Goal: Task Accomplishment & Management: Manage account settings

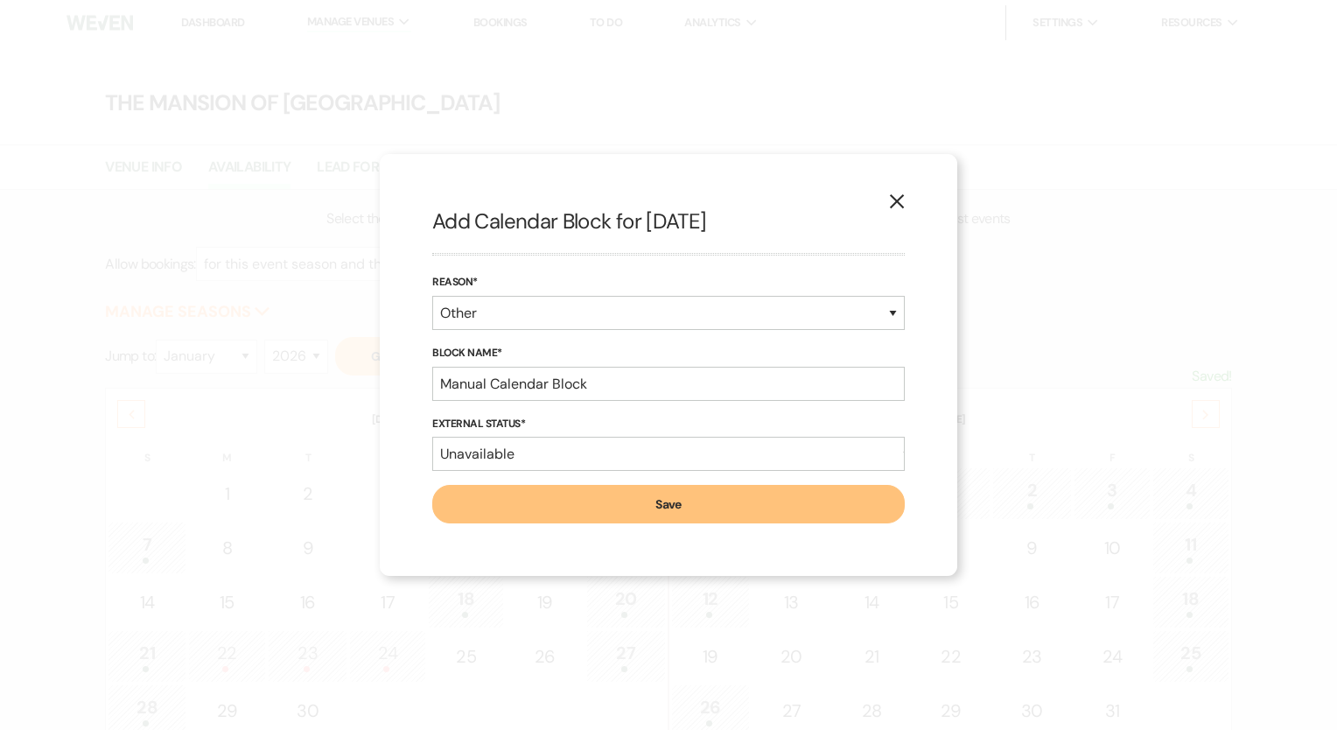
select select "2"
select select "2026"
select select "other"
select select "false"
click at [889, 209] on icon "X" at bounding box center [897, 201] width 16 height 16
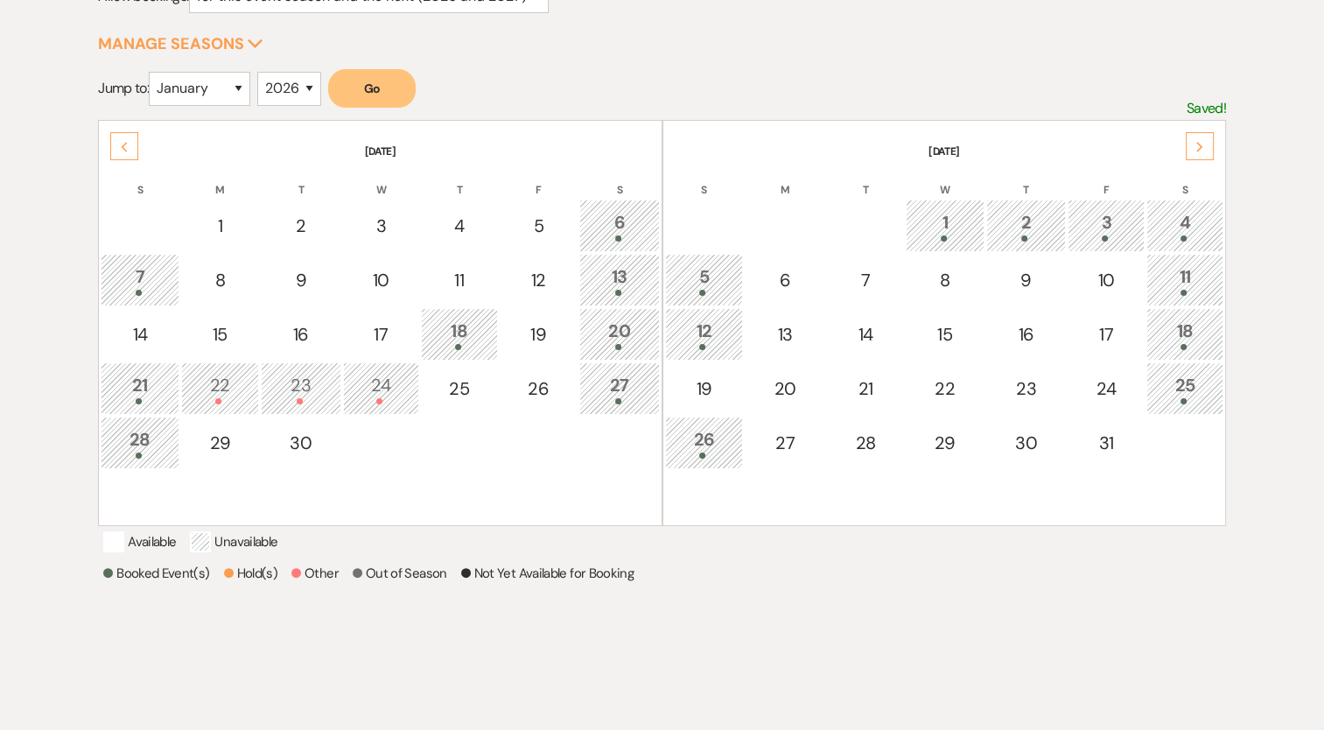
scroll to position [264, 0]
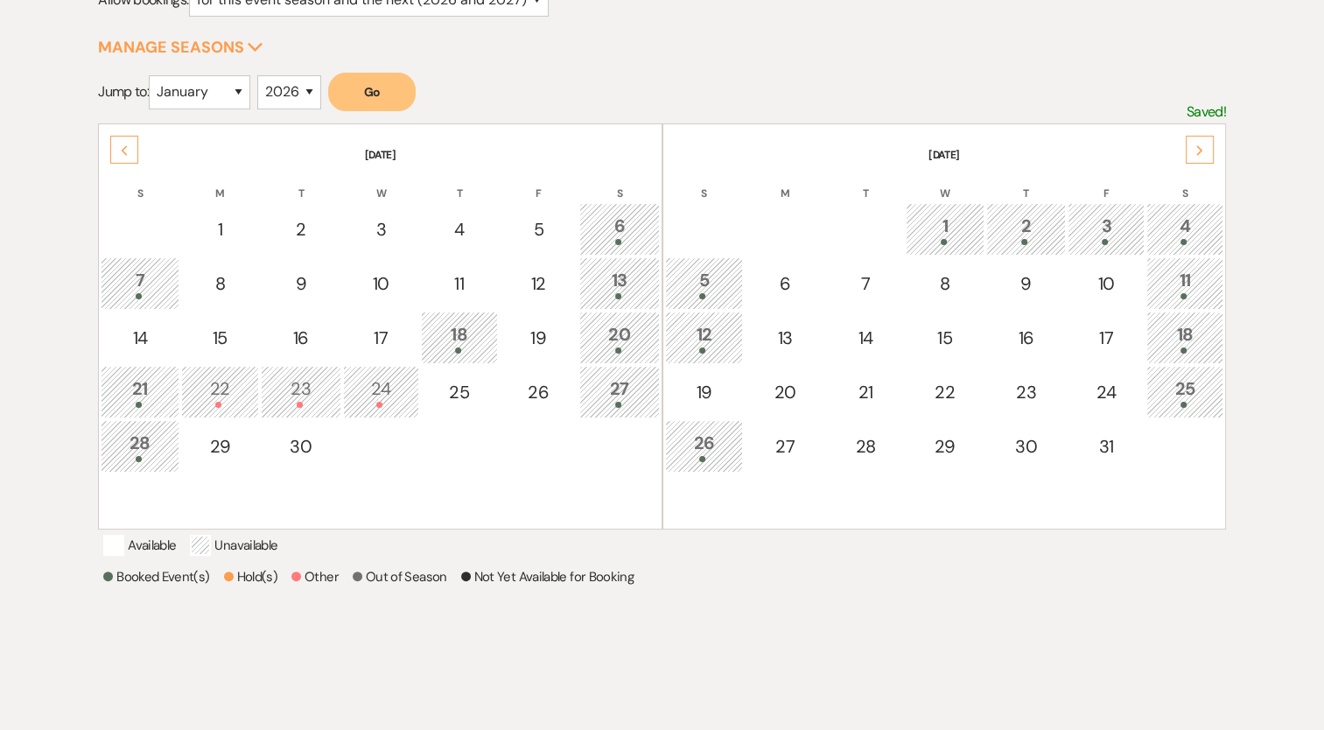
click at [122, 151] on icon "Previous" at bounding box center [124, 150] width 9 height 11
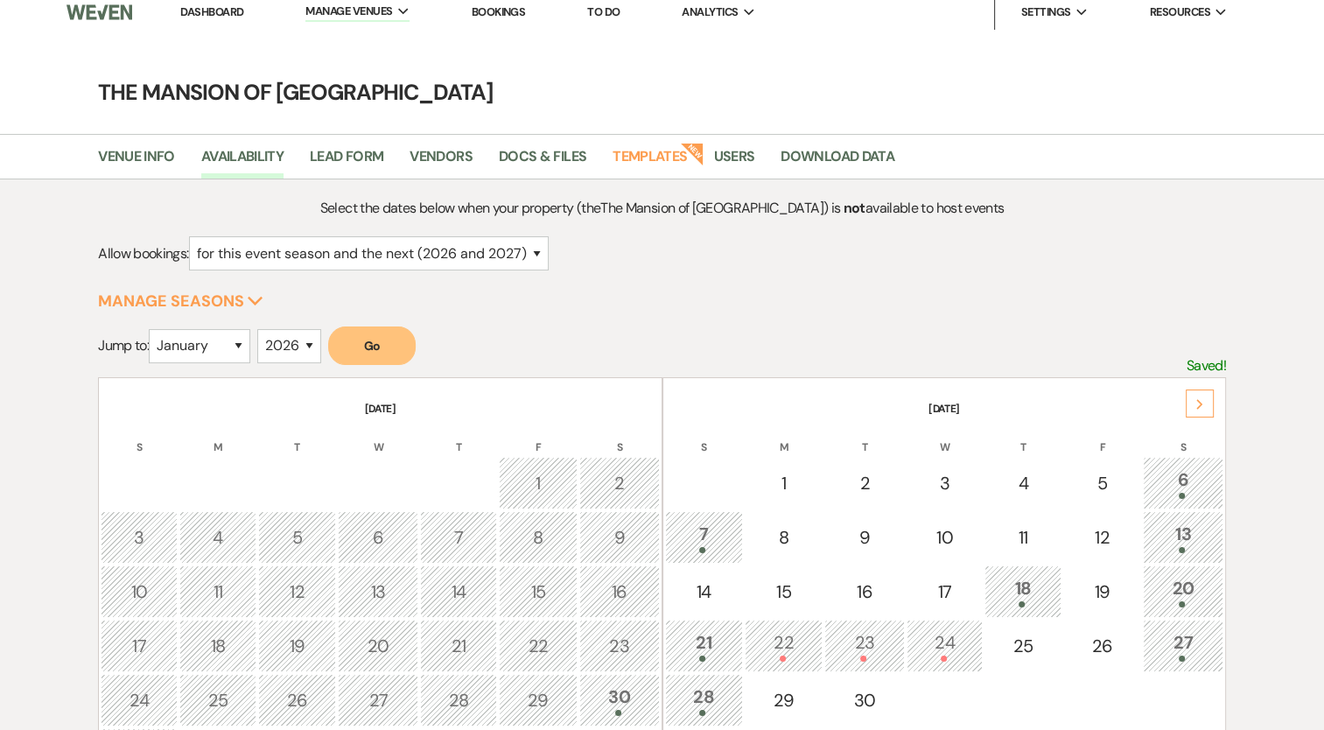
scroll to position [9, 0]
click at [214, 17] on link "Dashboard" at bounding box center [211, 13] width 63 height 15
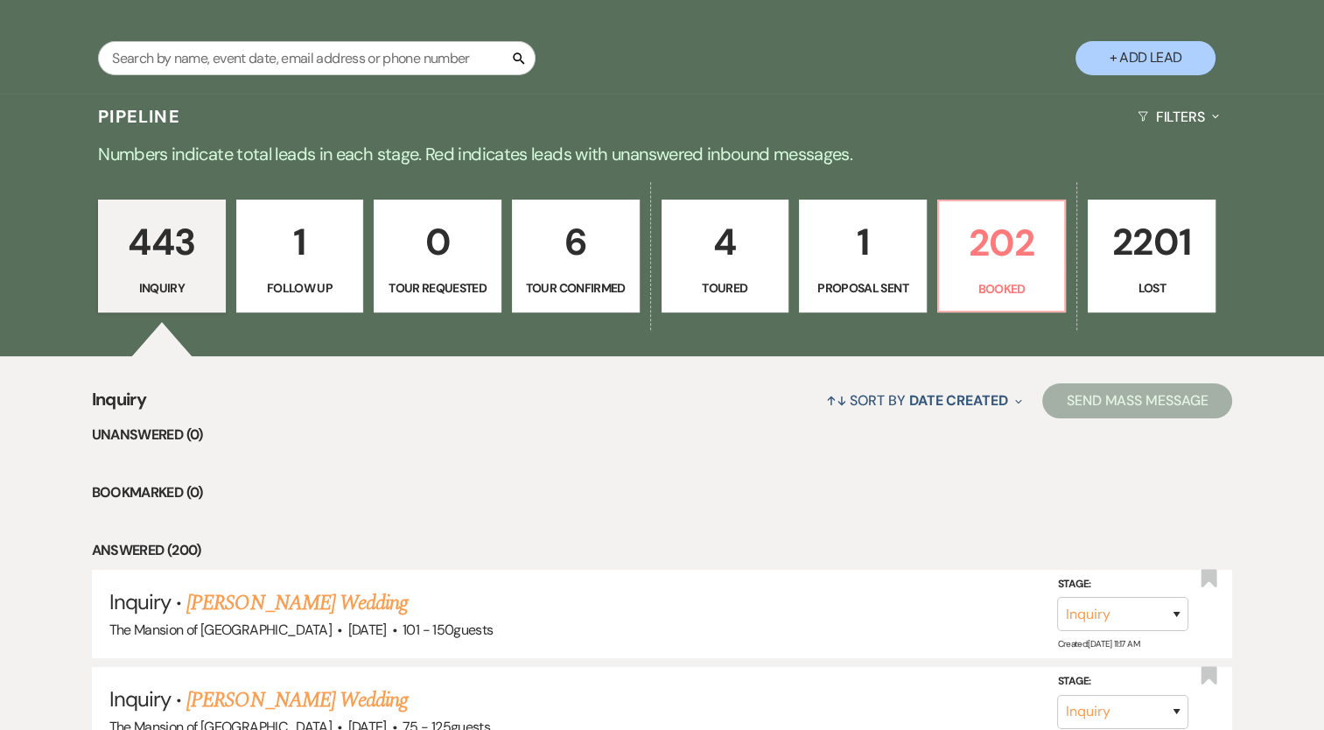
scroll to position [329, 0]
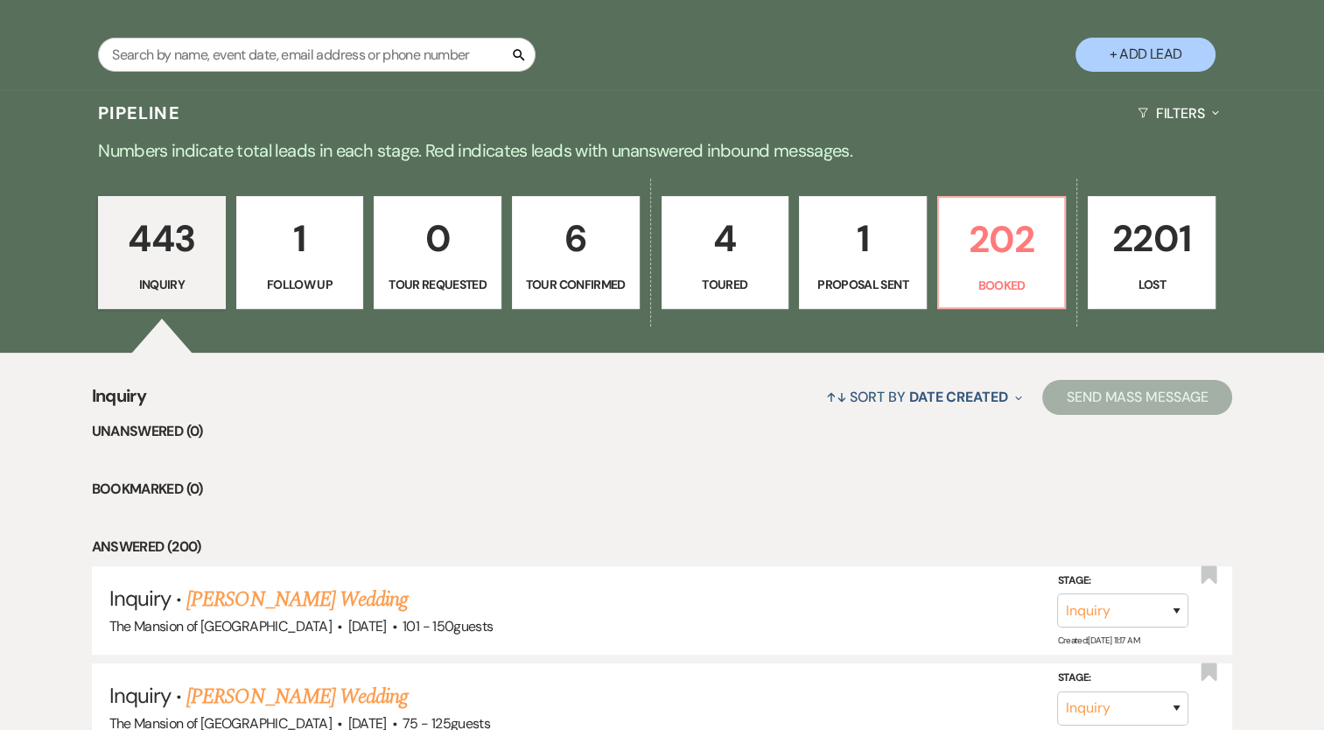
click at [564, 279] on p "Tour Confirmed" at bounding box center [575, 284] width 105 height 19
select select "4"
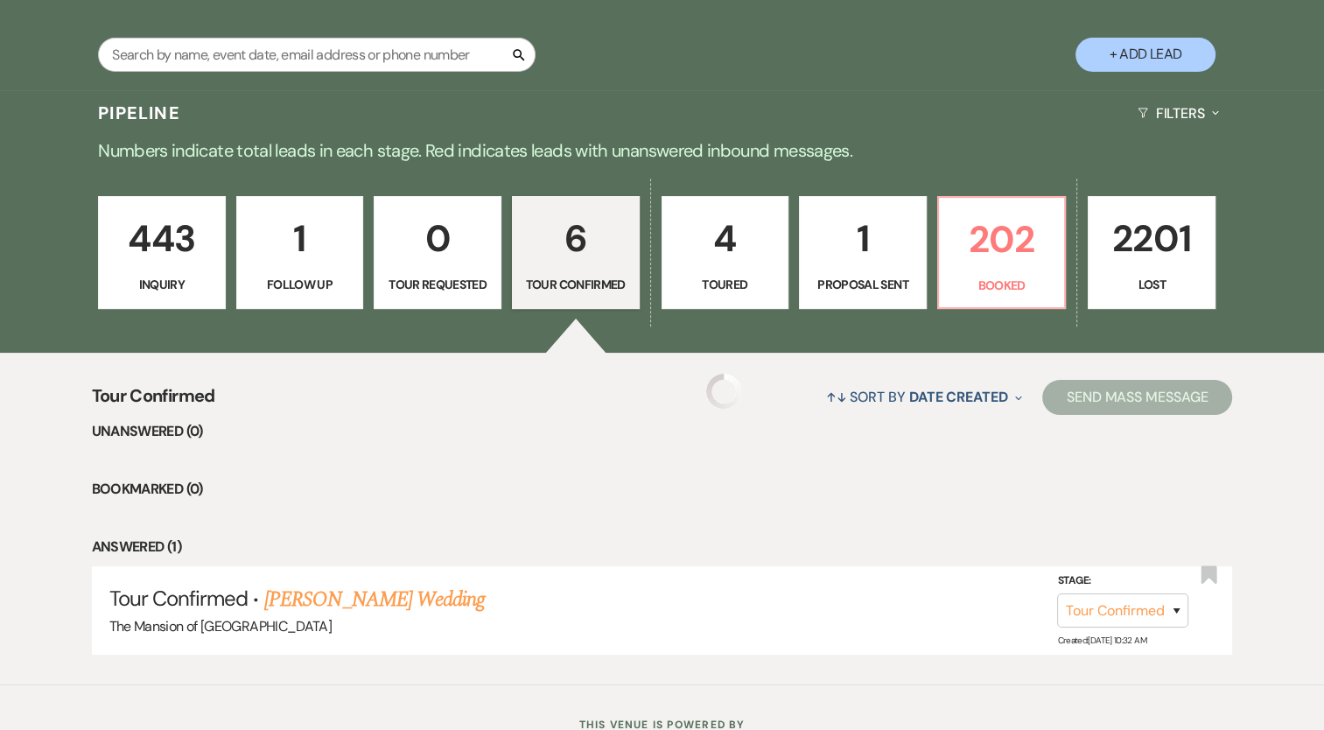
select select "4"
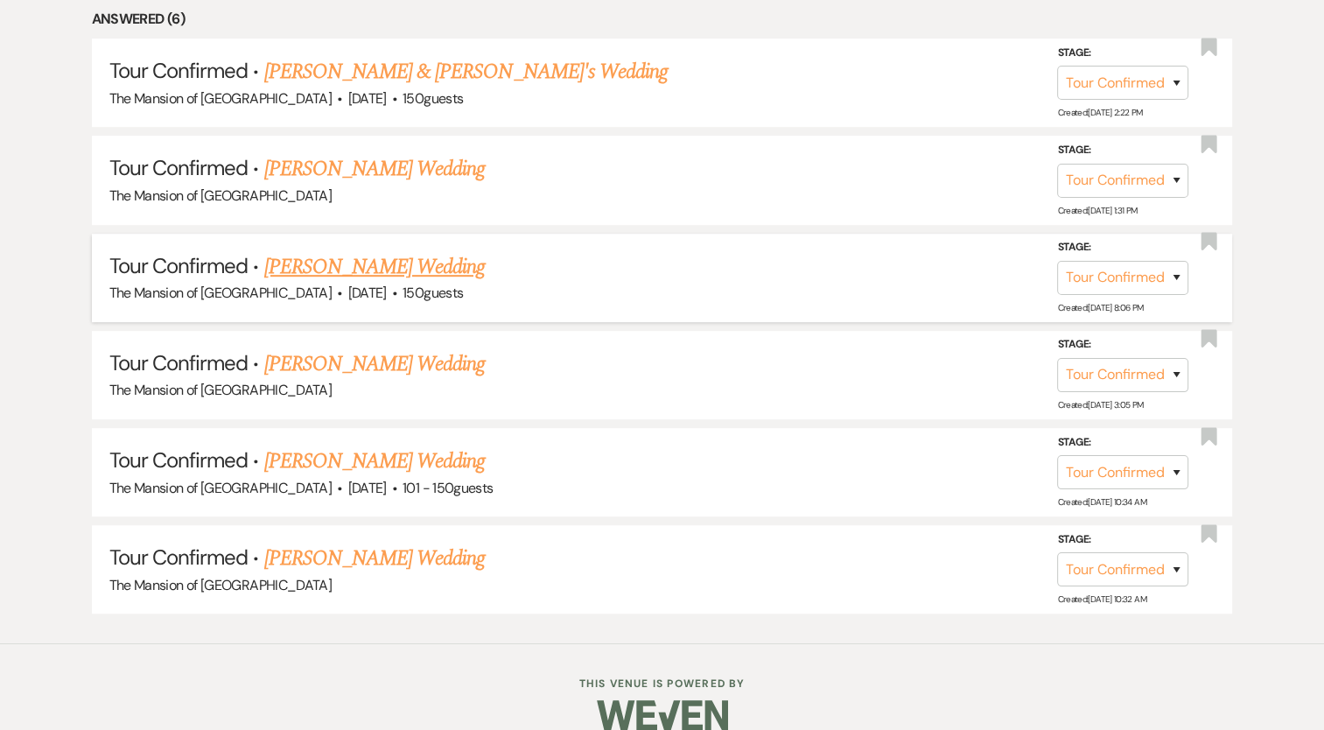
scroll to position [858, 0]
click at [1114, 281] on select "Inquiry Follow Up Tour Requested Tour Confirmed Toured Proposal Sent Booked Lost" at bounding box center [1122, 277] width 131 height 34
select select "6"
click at [1057, 260] on select "Inquiry Follow Up Tour Requested Tour Confirmed Toured Proposal Sent Booked Lost" at bounding box center [1122, 277] width 131 height 34
click at [1166, 284] on button "Save" at bounding box center [1154, 276] width 88 height 35
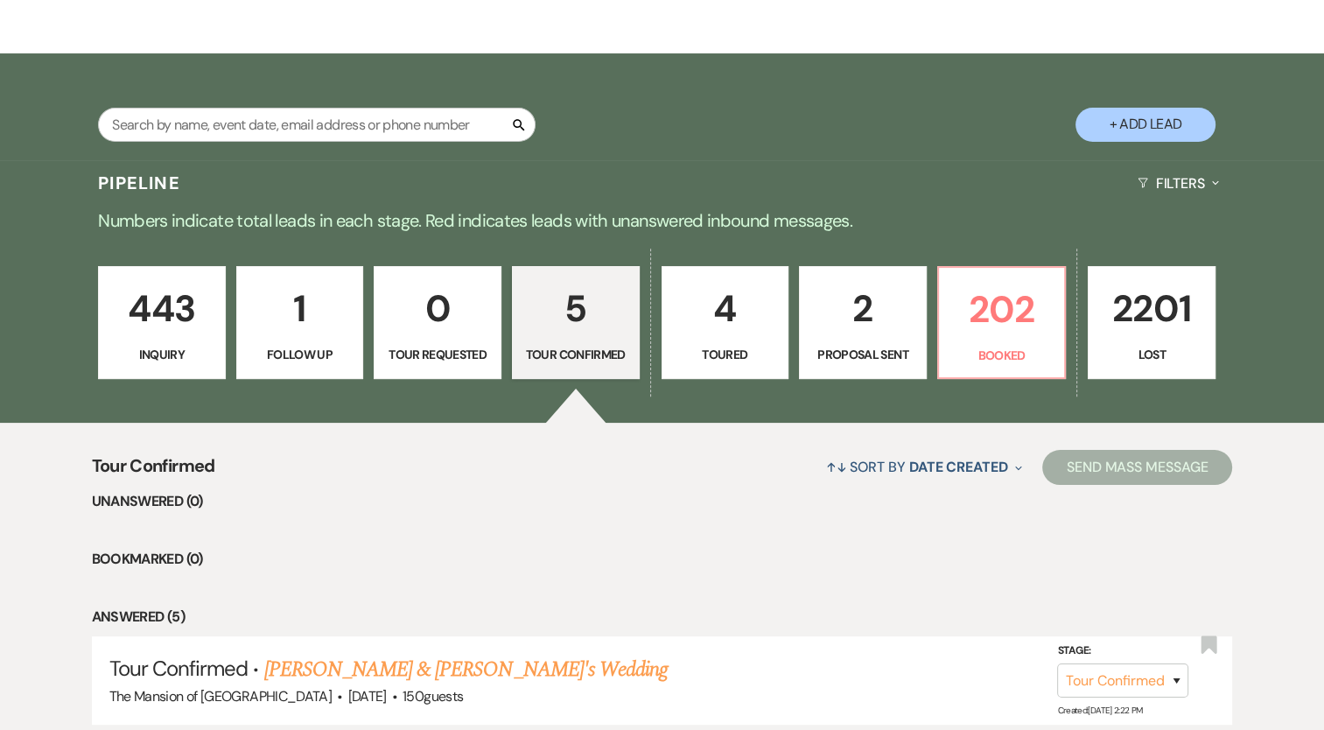
scroll to position [0, 0]
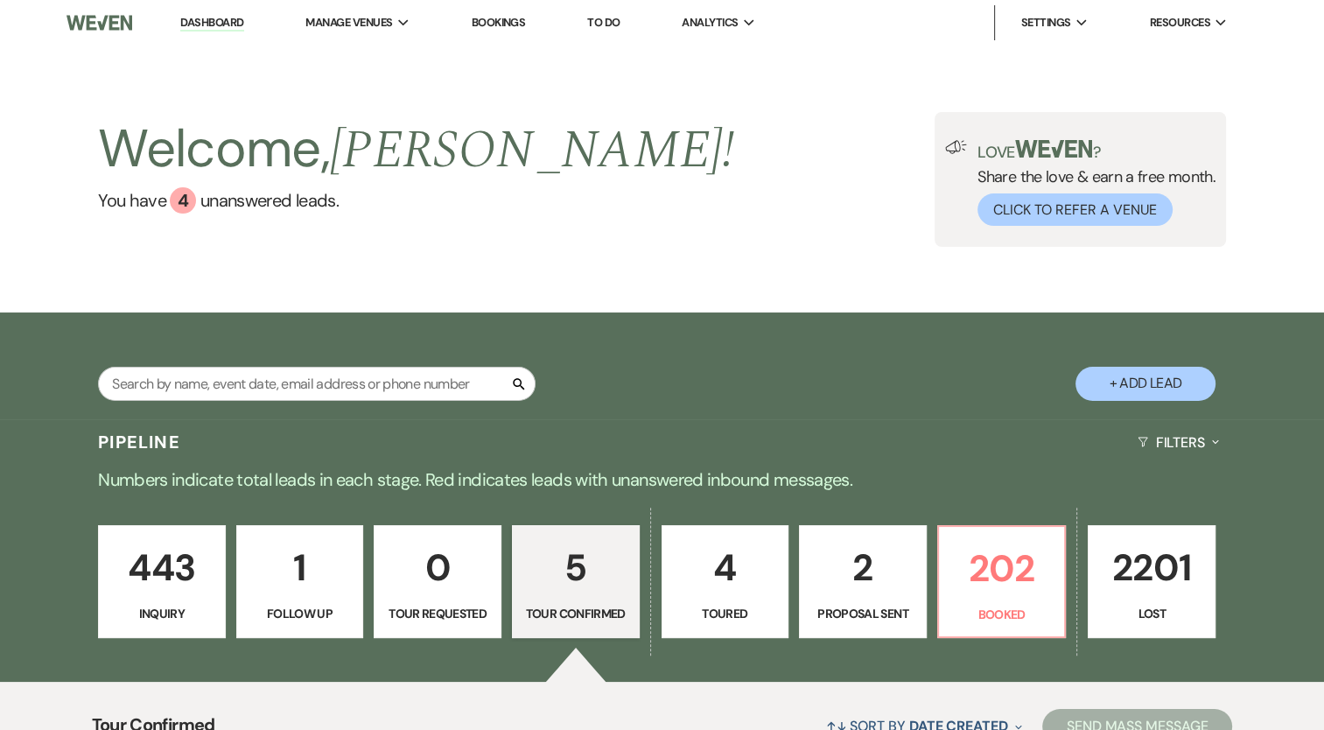
click at [227, 16] on link "Dashboard" at bounding box center [211, 23] width 63 height 17
